Goal: Find specific page/section: Find specific page/section

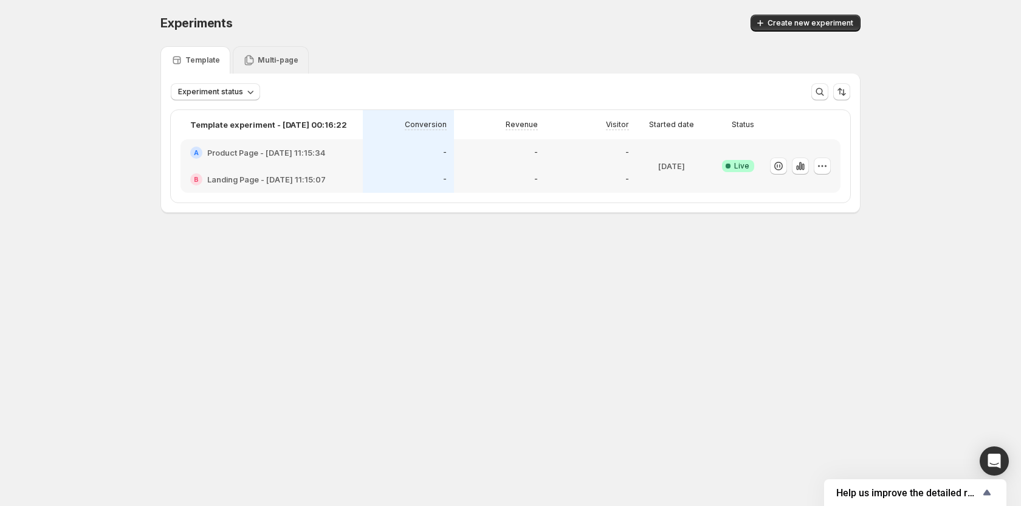
click at [265, 61] on p "Multi-page" at bounding box center [278, 60] width 41 height 10
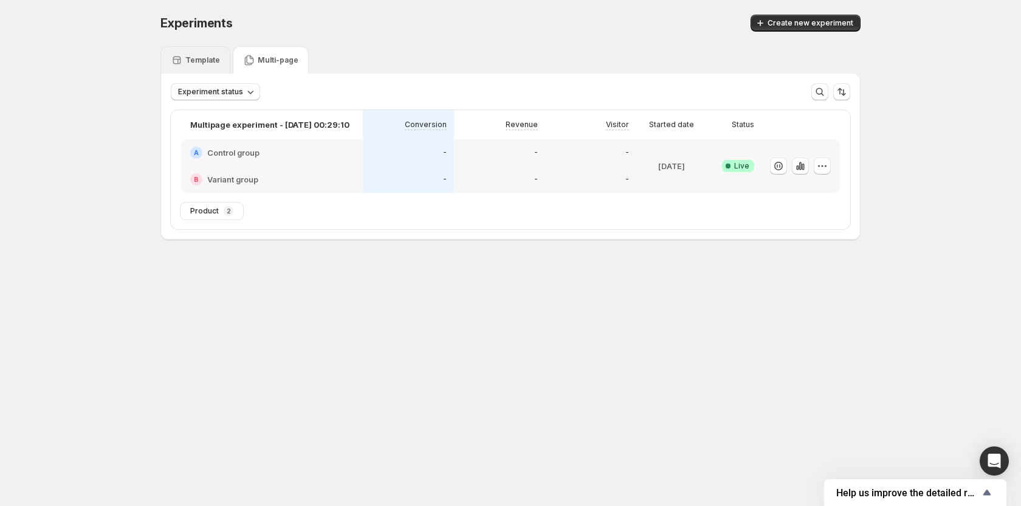
click at [196, 62] on p "Template" at bounding box center [202, 60] width 35 height 10
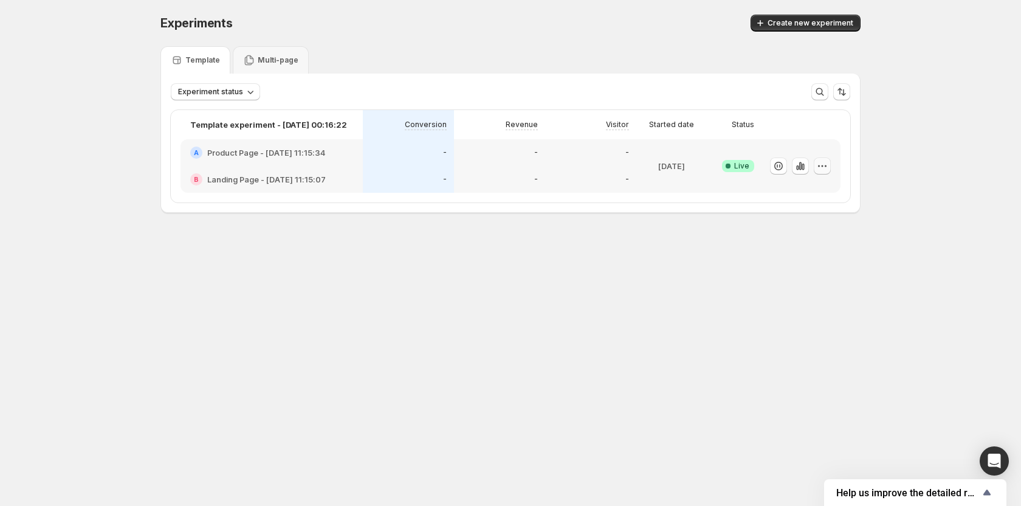
click at [818, 164] on icon "button" at bounding box center [822, 166] width 12 height 12
click at [614, 242] on div "Experiments. This page is ready Experiments Create new experiment Template Mult…" at bounding box center [510, 139] width 729 height 278
click at [821, 168] on icon "button" at bounding box center [822, 166] width 12 height 12
click at [635, 249] on div "Experiments. This page is ready Experiments Create new experiment Template Mult…" at bounding box center [510, 139] width 729 height 278
click at [269, 53] on div "Multi-page" at bounding box center [271, 59] width 76 height 27
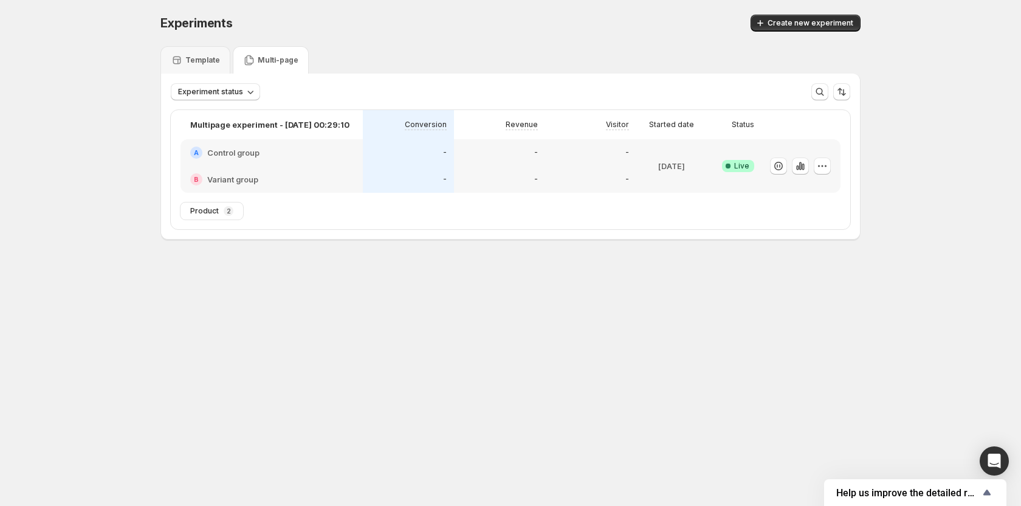
click at [313, 277] on div "Experiments. This page is ready Experiments Create new experiment Template Mult…" at bounding box center [510, 152] width 729 height 305
click at [798, 165] on icon "button" at bounding box center [801, 166] width 12 height 12
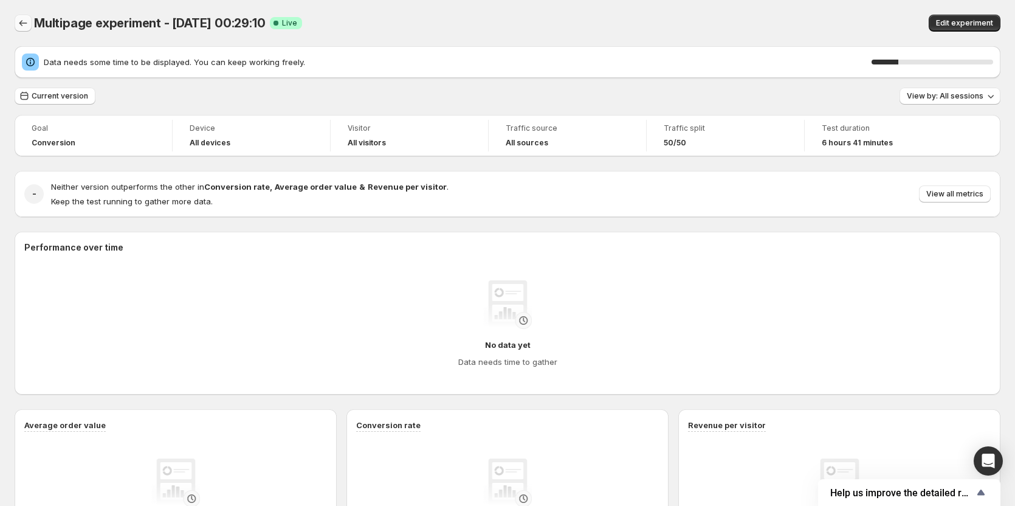
click at [23, 26] on icon "Back" at bounding box center [23, 23] width 12 height 12
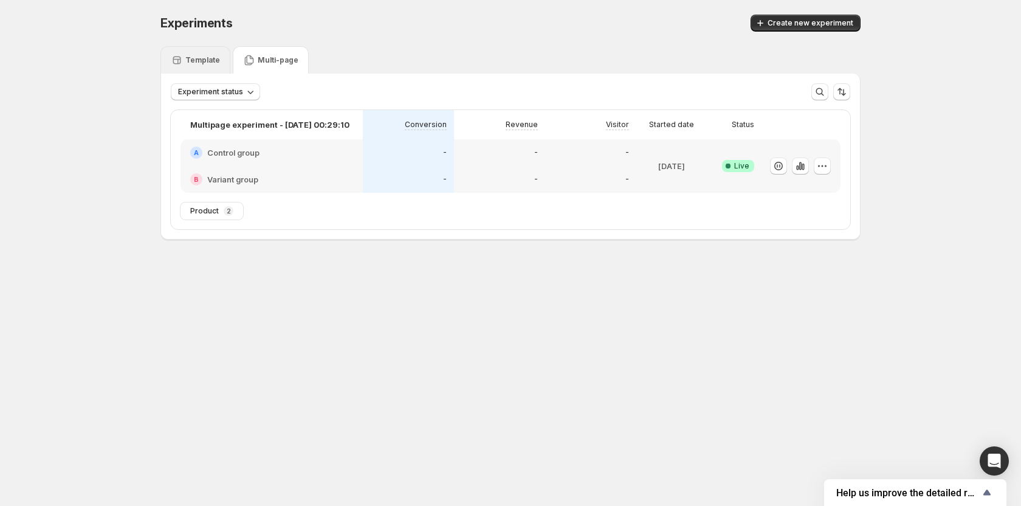
click at [196, 59] on p "Template" at bounding box center [202, 60] width 35 height 10
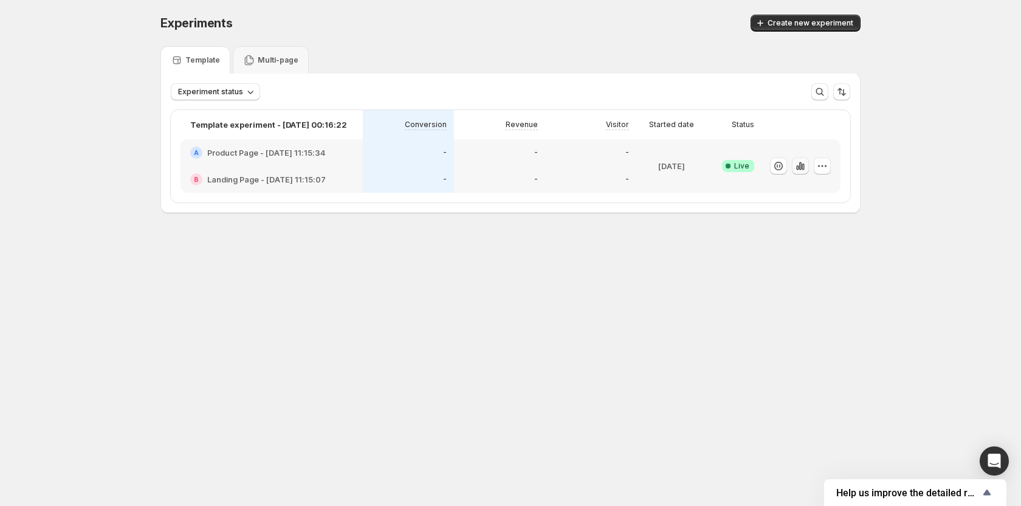
click at [802, 164] on icon "button" at bounding box center [801, 166] width 12 height 12
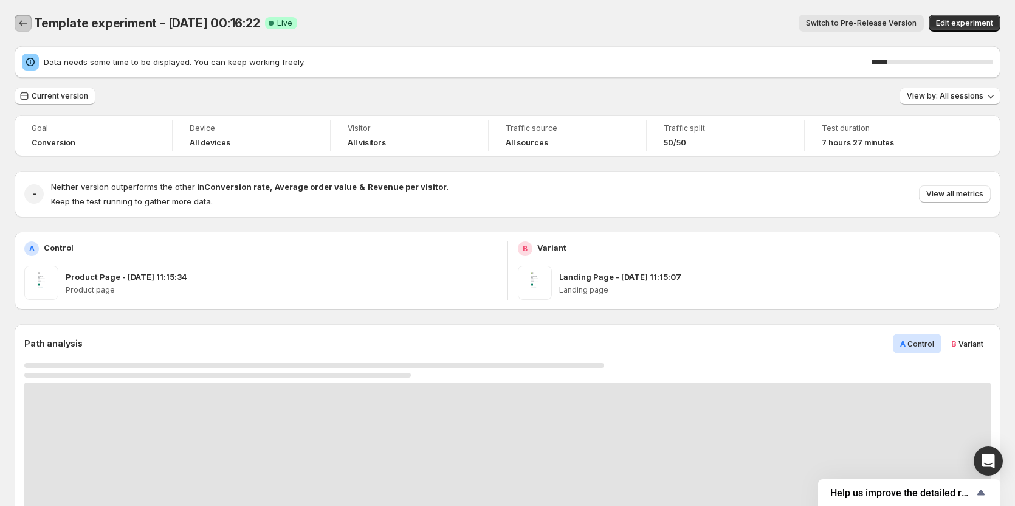
click at [23, 25] on icon "Back" at bounding box center [23, 23] width 12 height 12
